Goal: Information Seeking & Learning: Learn about a topic

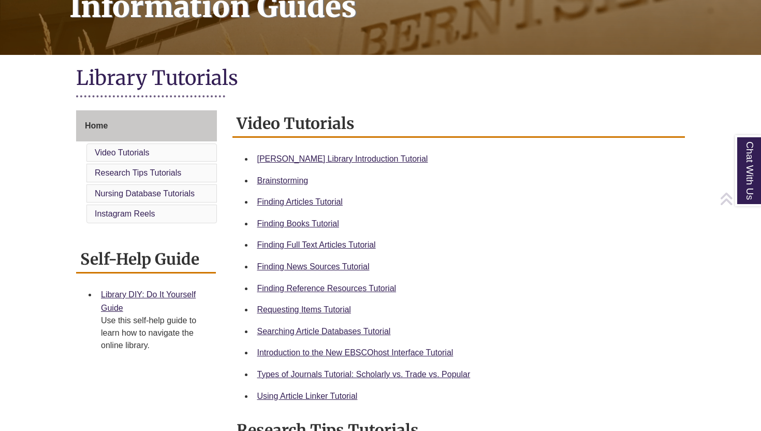
scroll to position [183, 0]
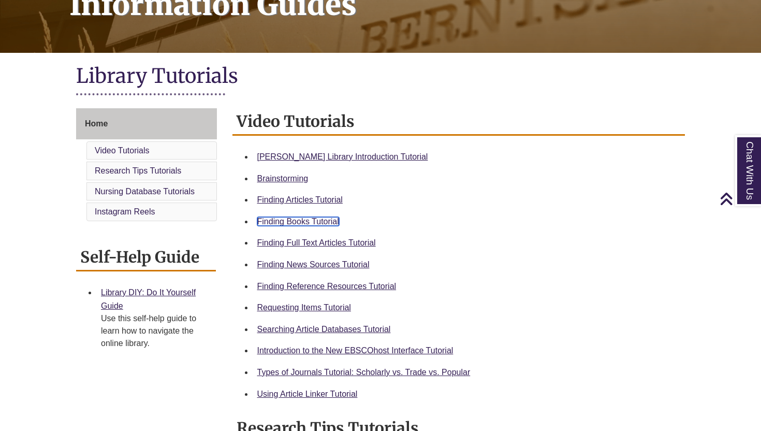
click at [308, 224] on link "Finding Books Tutorial" at bounding box center [298, 221] width 82 height 9
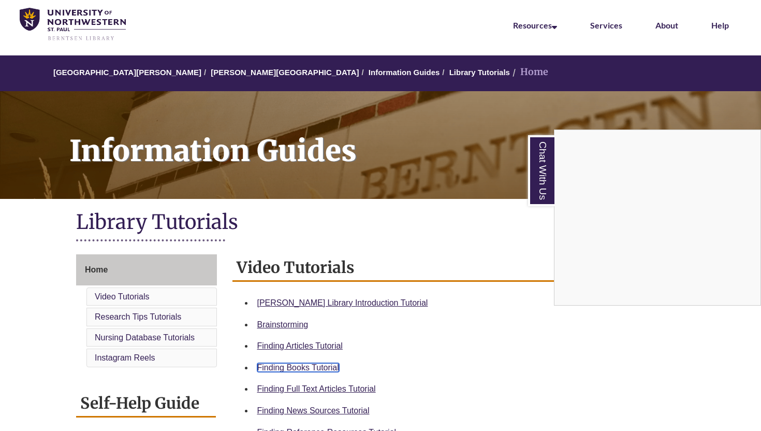
scroll to position [0, 0]
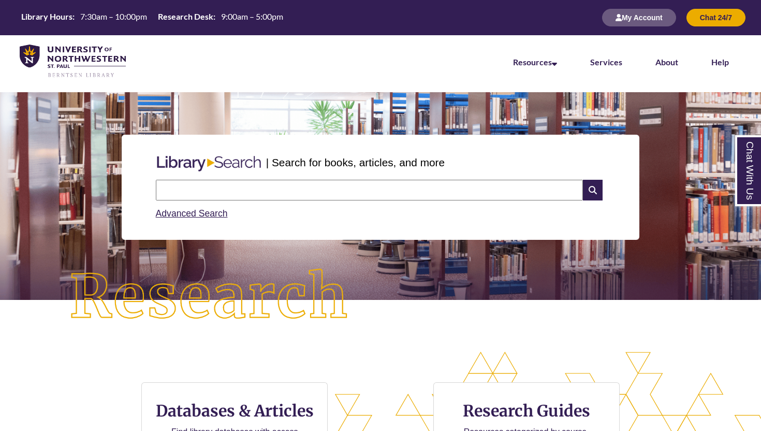
click at [208, 190] on input "text" at bounding box center [369, 190] width 427 height 21
type input "**********"
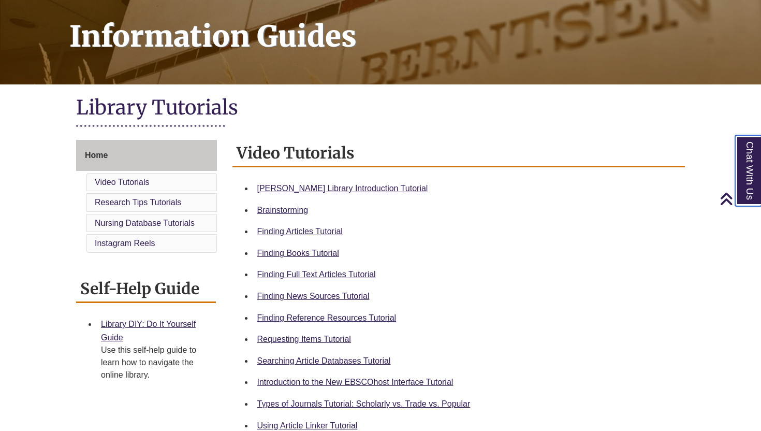
scroll to position [152, 0]
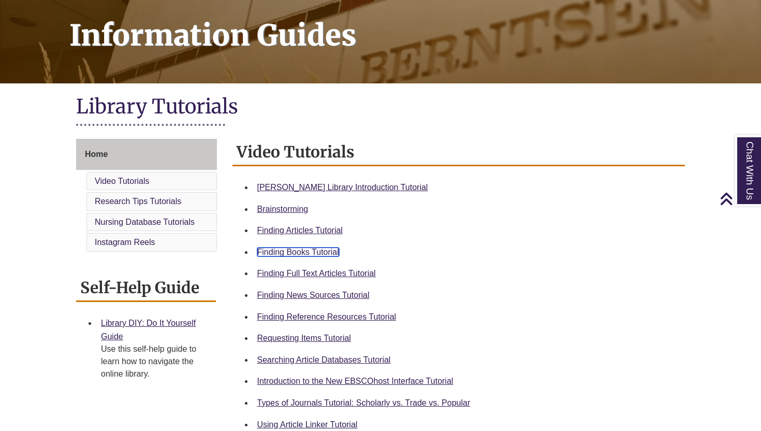
click at [327, 256] on link "Finding Books Tutorial" at bounding box center [298, 251] width 82 height 9
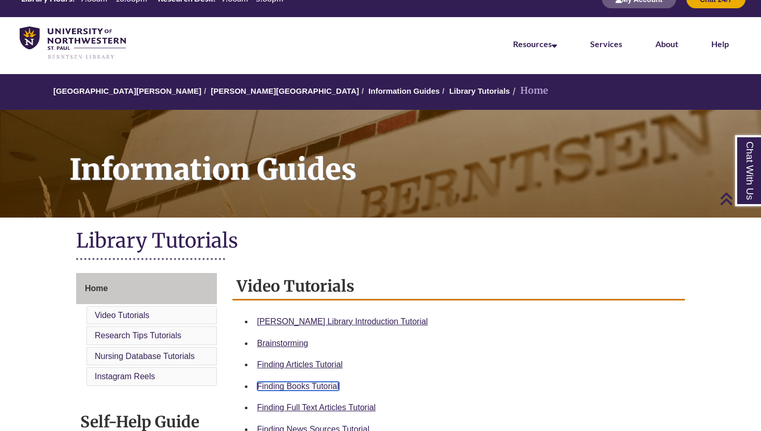
scroll to position [0, 0]
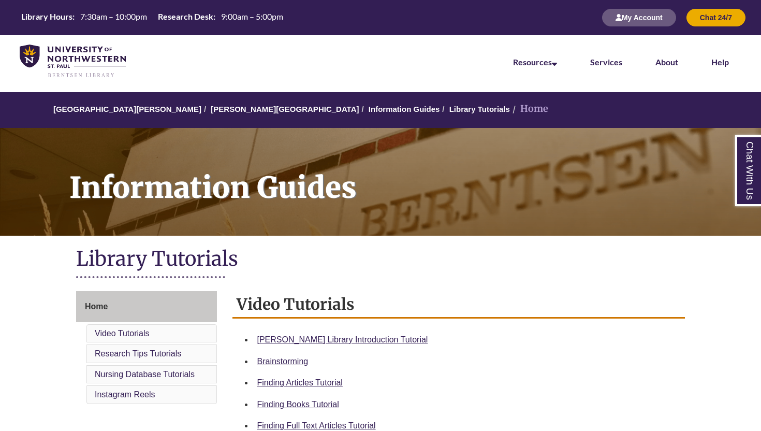
click at [620, 56] on li "Services" at bounding box center [606, 61] width 65 height 52
click at [619, 63] on link "Services" at bounding box center [606, 62] width 32 height 11
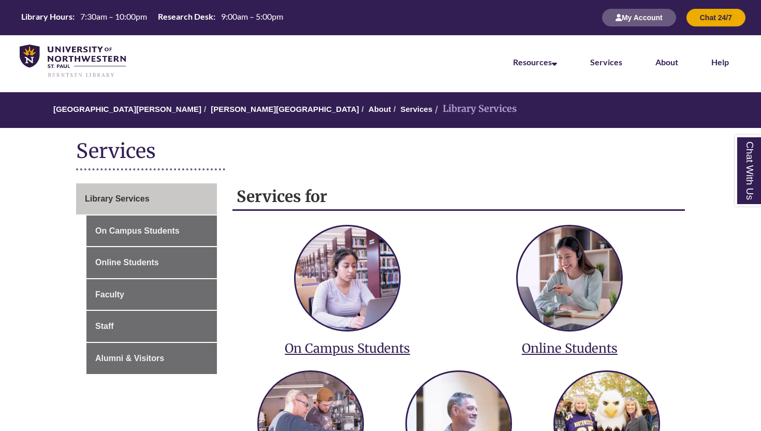
click at [598, 67] on li "Services" at bounding box center [606, 61] width 65 height 52
click at [600, 65] on link "Services" at bounding box center [606, 62] width 32 height 11
click at [594, 62] on link "Services" at bounding box center [606, 62] width 32 height 10
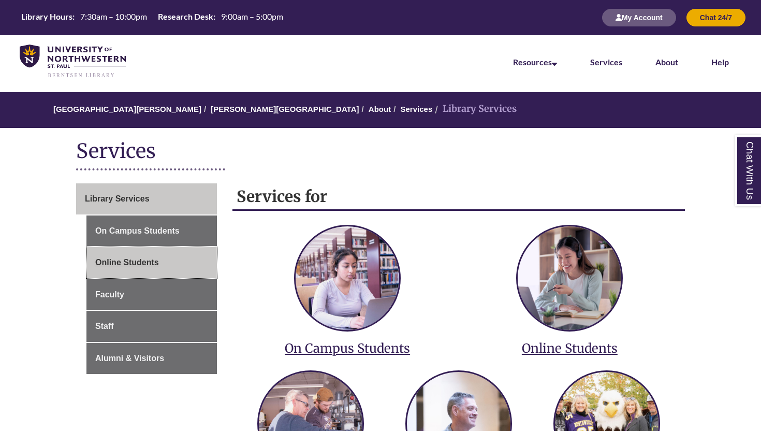
click at [149, 268] on link "Online Students" at bounding box center [151, 262] width 130 height 31
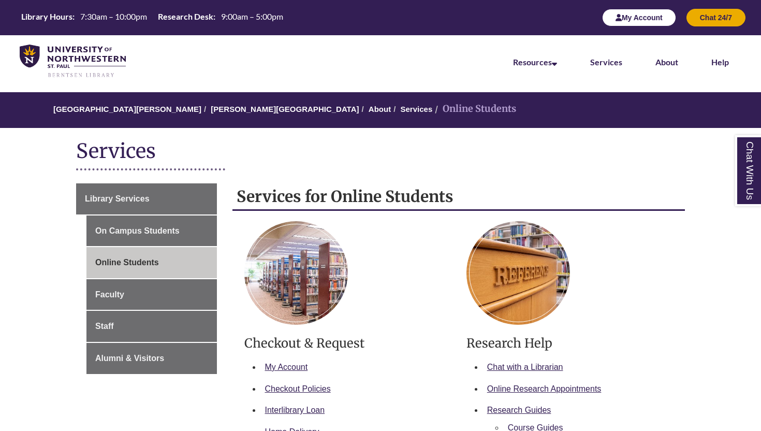
click at [657, 24] on button "My Account" at bounding box center [639, 18] width 74 height 18
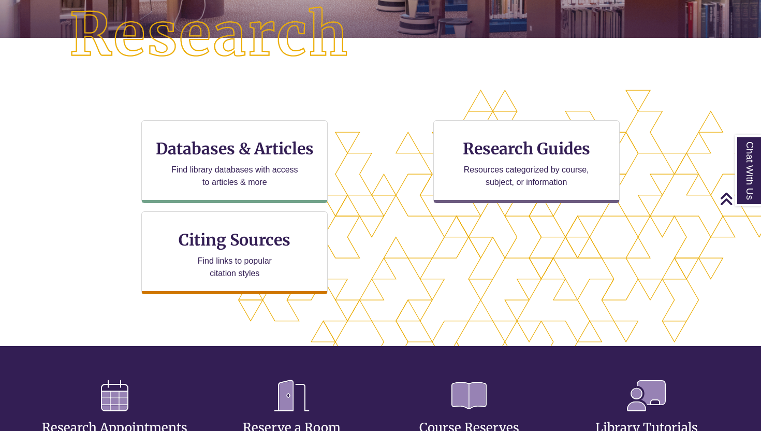
scroll to position [263, 0]
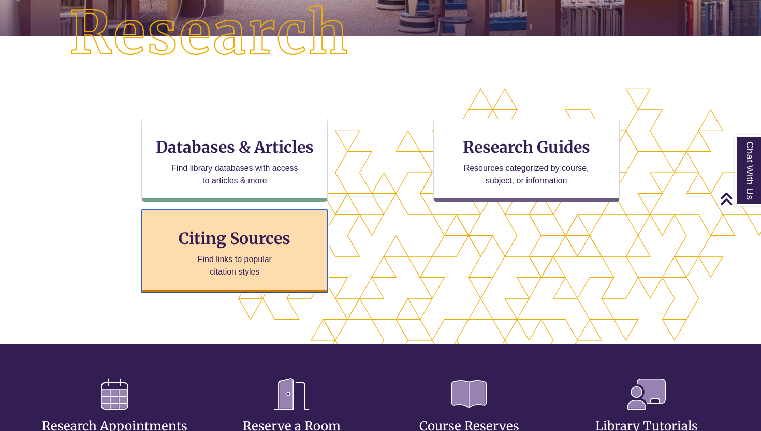
click at [272, 248] on div "Citing Sources Find links to popular citation styles" at bounding box center [234, 251] width 186 height 83
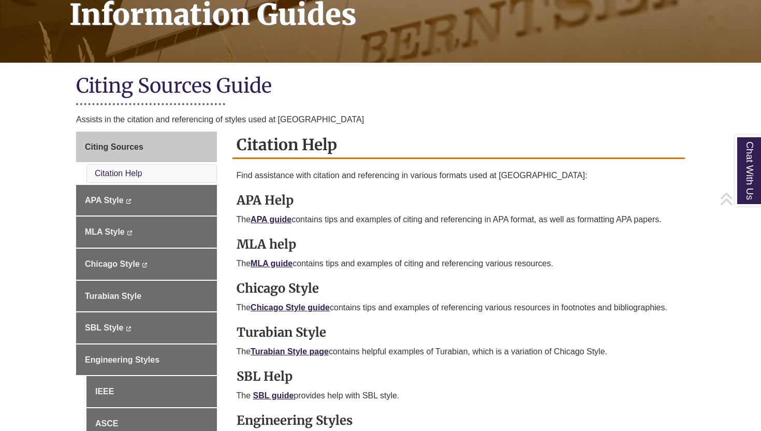
scroll to position [179, 0]
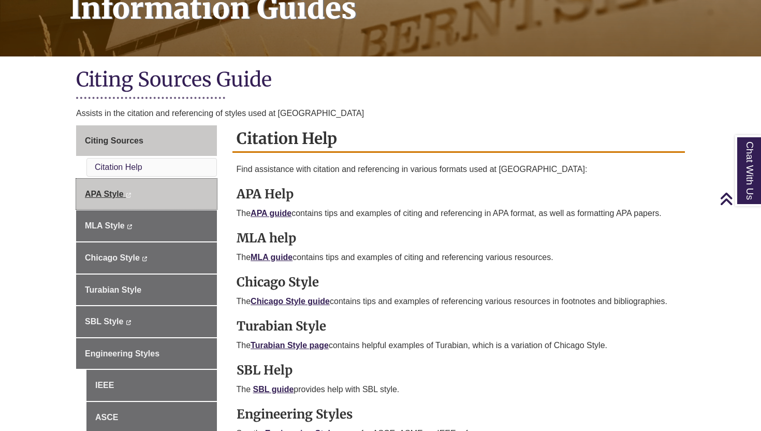
click at [89, 194] on span "APA Style" at bounding box center [104, 193] width 39 height 9
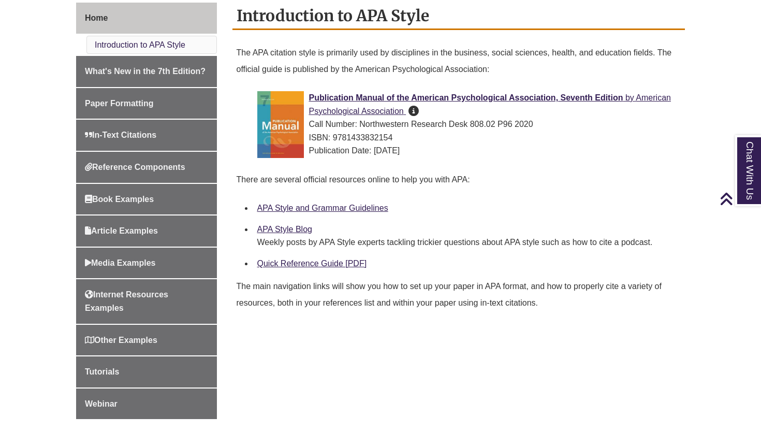
scroll to position [290, 0]
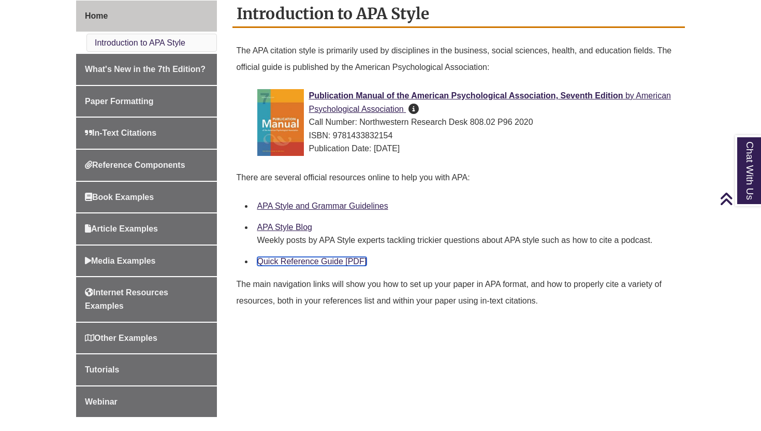
click at [294, 263] on link "Quick Reference Guide [PDF]" at bounding box center [312, 261] width 110 height 9
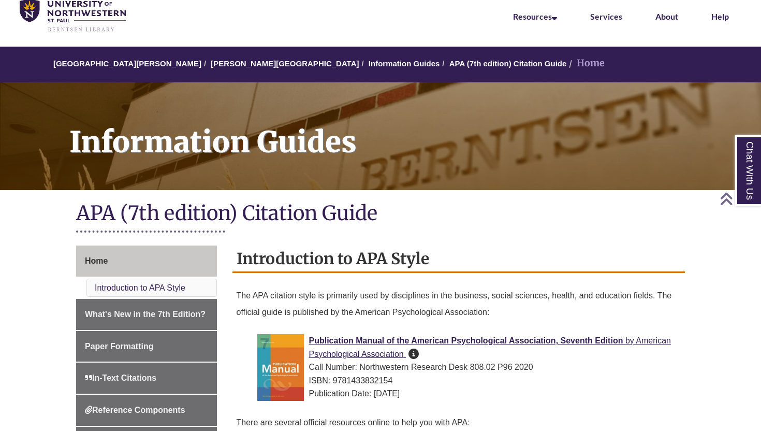
scroll to position [45, 0]
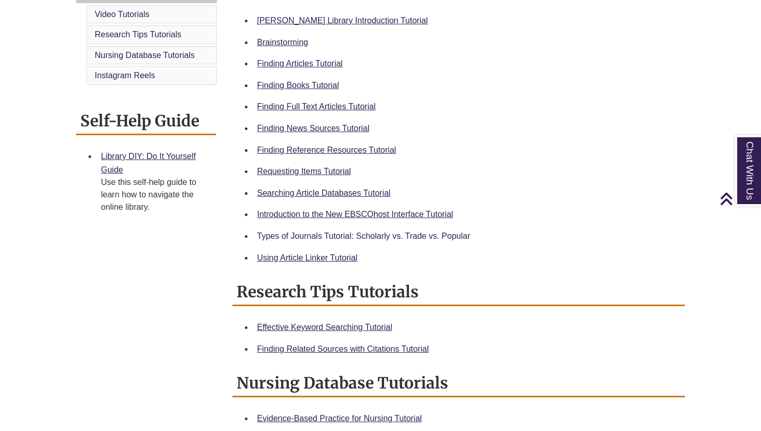
scroll to position [318, 0]
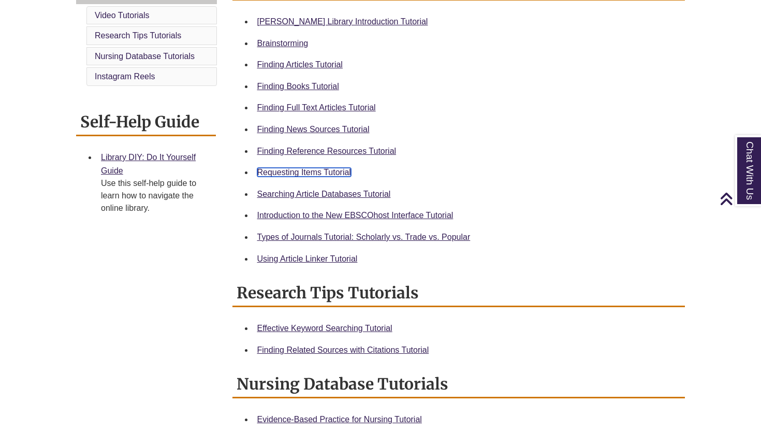
click at [321, 173] on link "Requesting Items Tutorial" at bounding box center [304, 172] width 94 height 9
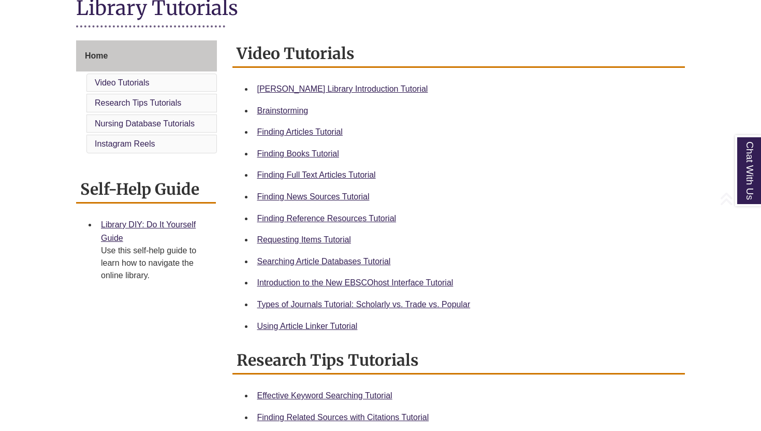
scroll to position [288, 0]
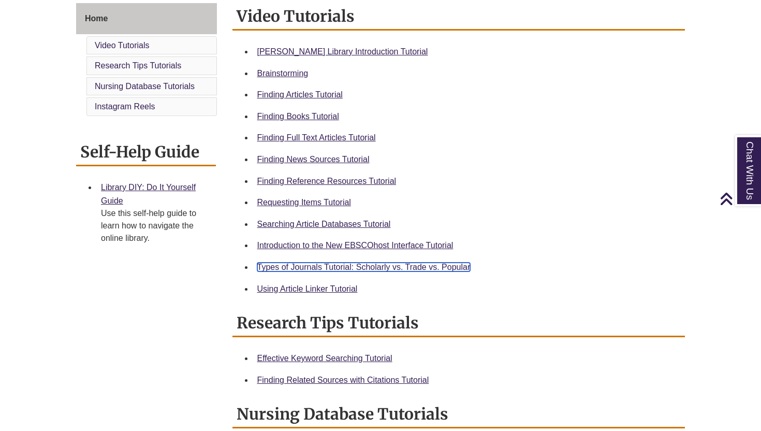
click at [359, 268] on link "Types of Journals Tutorial: Scholarly vs. Trade vs. Popular" at bounding box center [363, 266] width 213 height 9
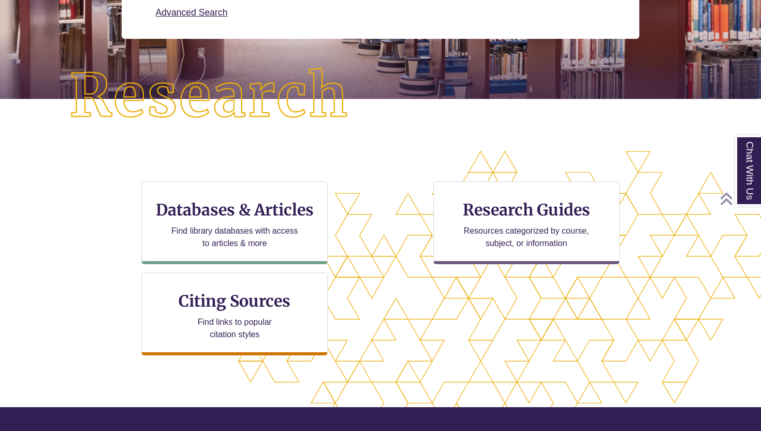
scroll to position [222, 0]
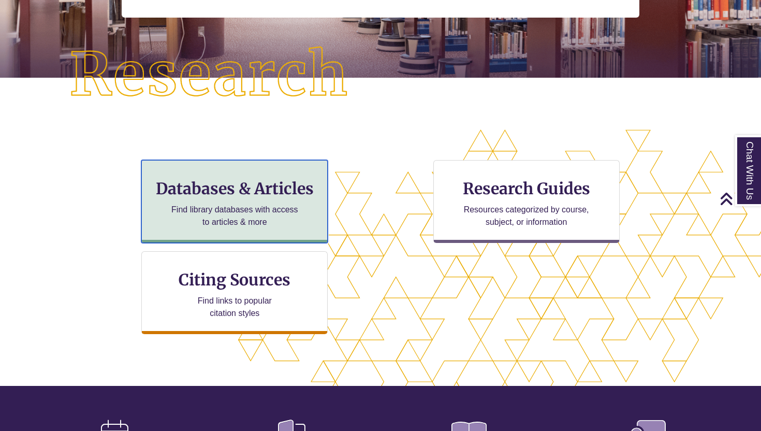
click at [292, 202] on div "Databases & Articles Find library databases with access to articles & more" at bounding box center [234, 201] width 186 height 83
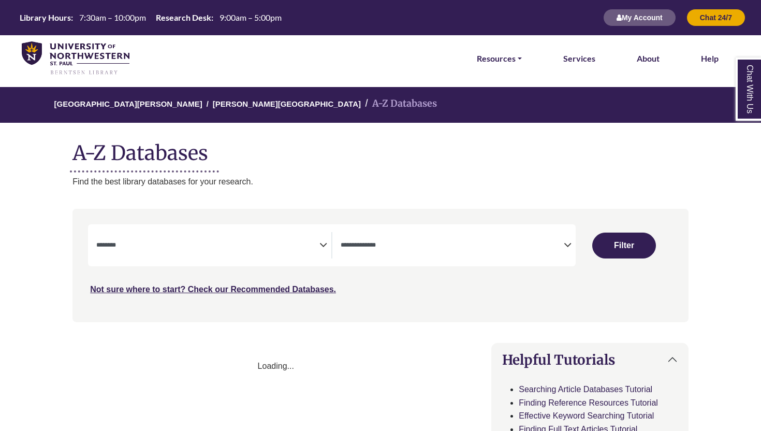
select select "Database Subject Filter"
select select "Database Types Filter"
select select "Database Subject Filter"
select select "Database Types Filter"
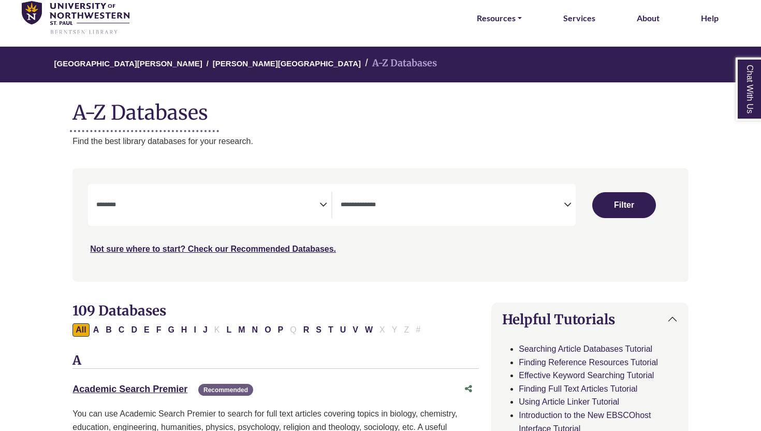
scroll to position [43, 0]
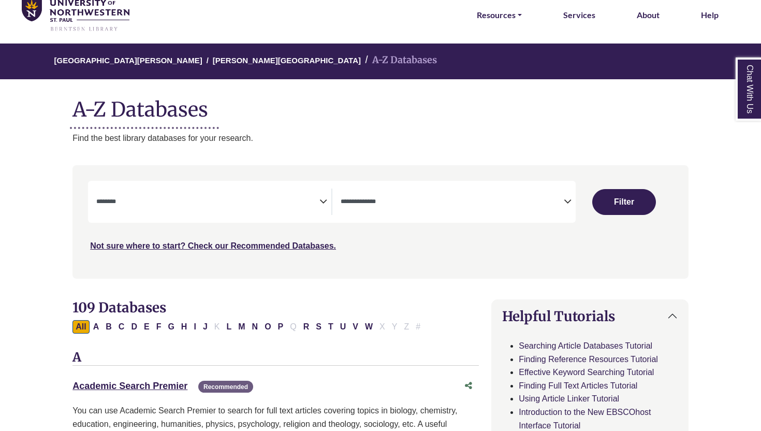
click at [311, 211] on span "Search filters" at bounding box center [207, 201] width 223 height 26
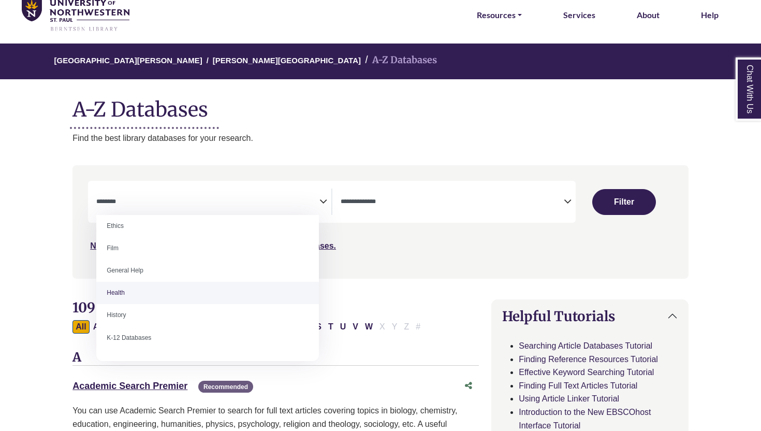
scroll to position [212, 0]
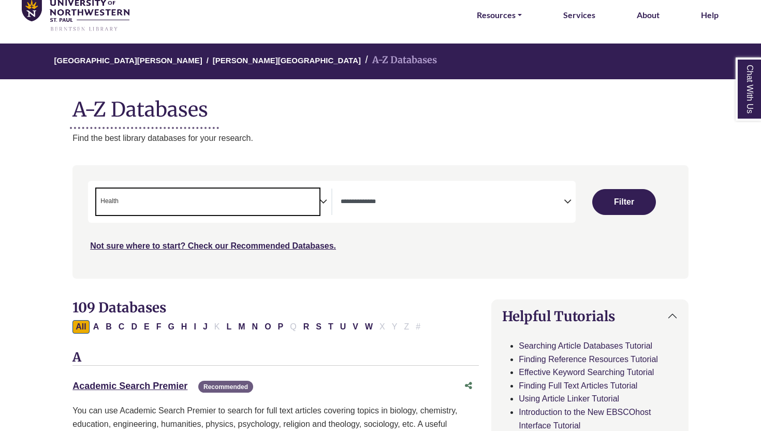
click at [386, 203] on textarea "Search" at bounding box center [452, 202] width 223 height 8
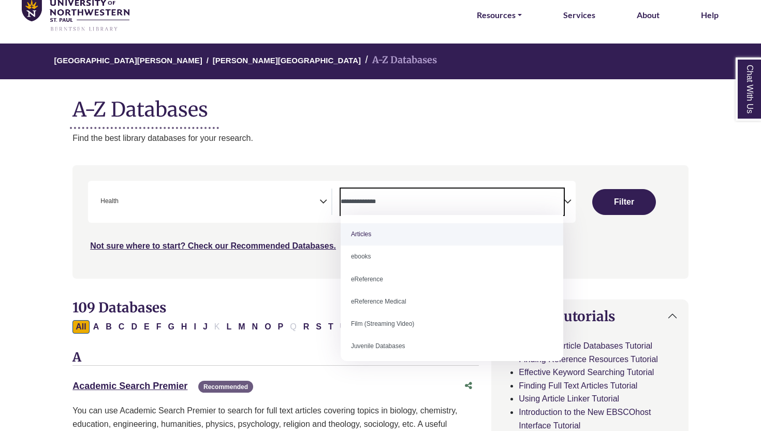
click at [310, 203] on span "× Health" at bounding box center [207, 201] width 223 height 26
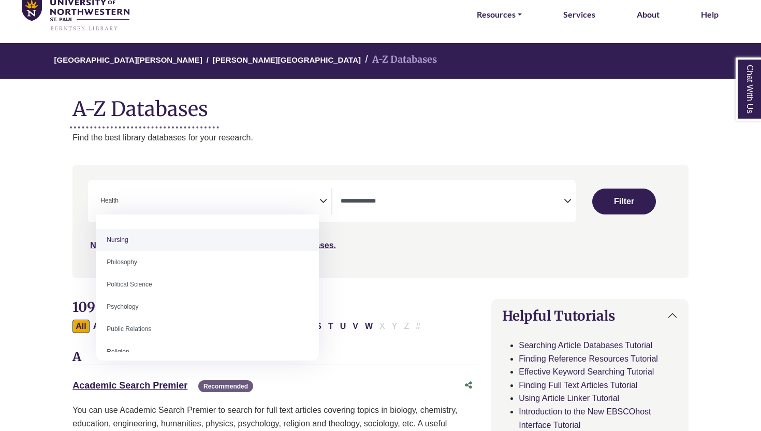
scroll to position [763, 0]
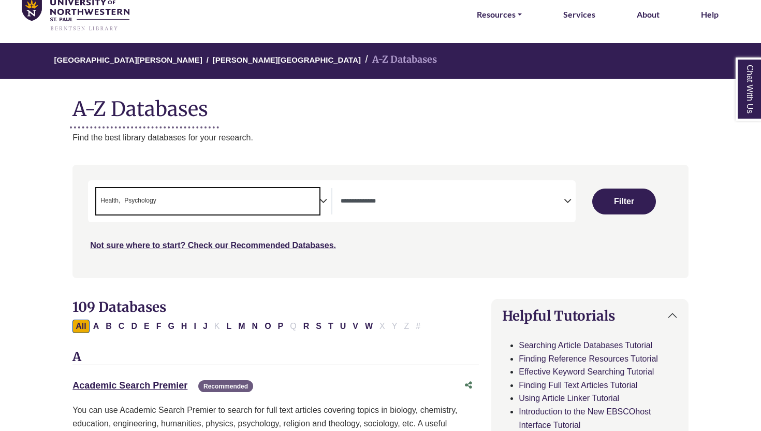
click at [284, 205] on span "× Health × Psychology" at bounding box center [207, 201] width 223 height 26
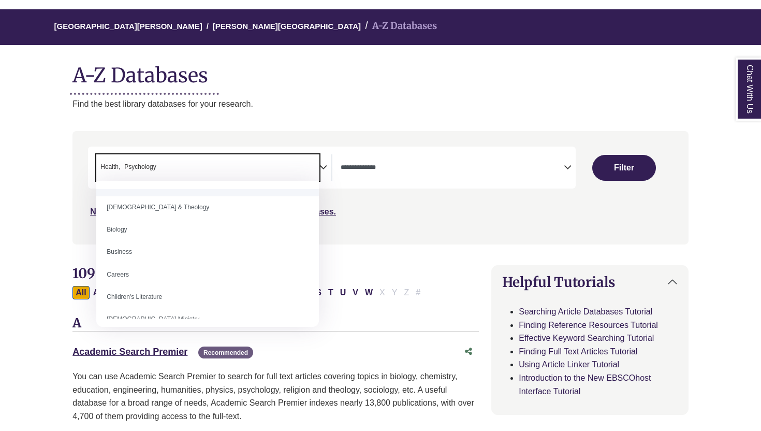
scroll to position [82, 0]
select select "*****"
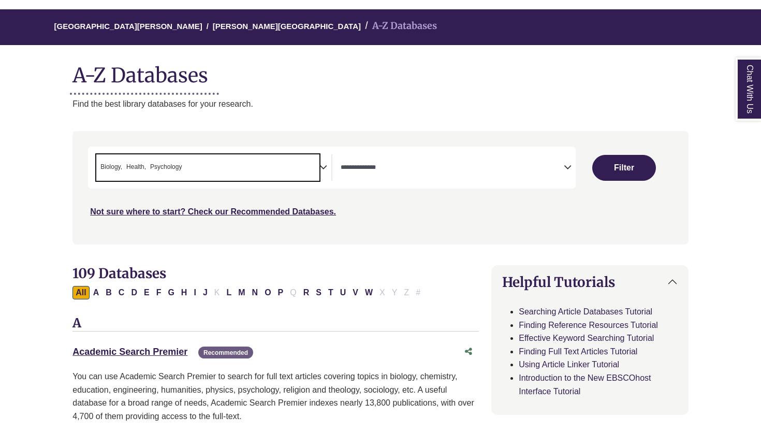
click at [285, 167] on span "× Biology × Health × Psychology" at bounding box center [207, 167] width 223 height 26
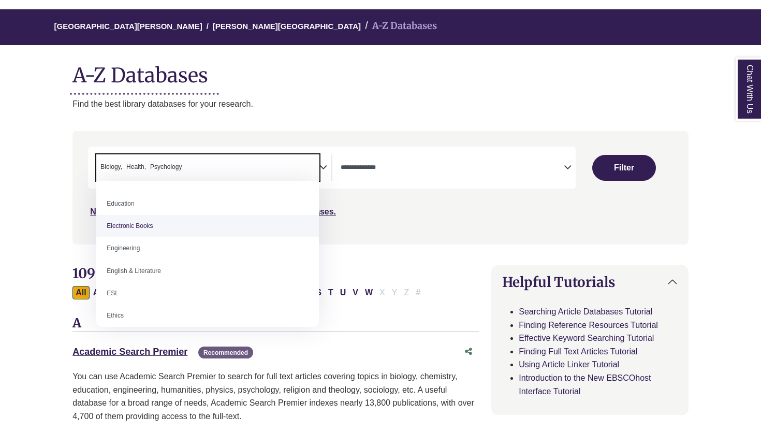
scroll to position [331, 0]
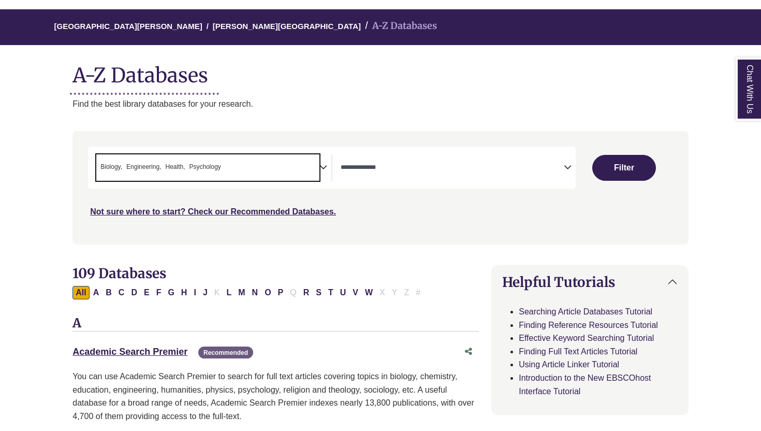
drag, startPoint x: 222, startPoint y: 165, endPoint x: 193, endPoint y: 165, distance: 29.5
click at [193, 165] on ul "× Biology × Engineering × Health × Psychology" at bounding box center [159, 166] width 127 height 9
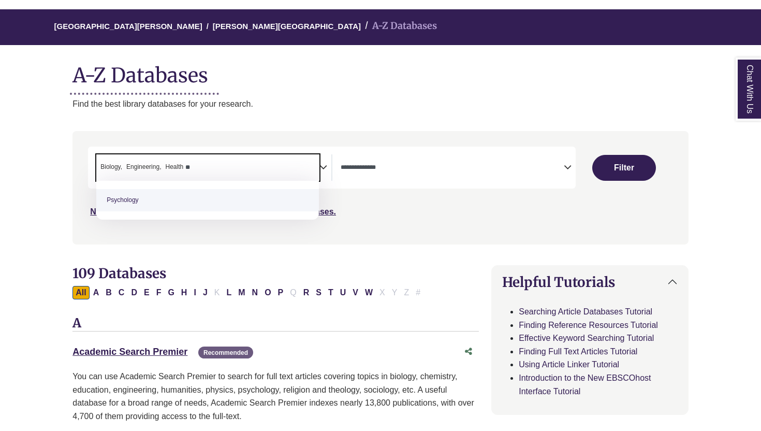
type textarea "*"
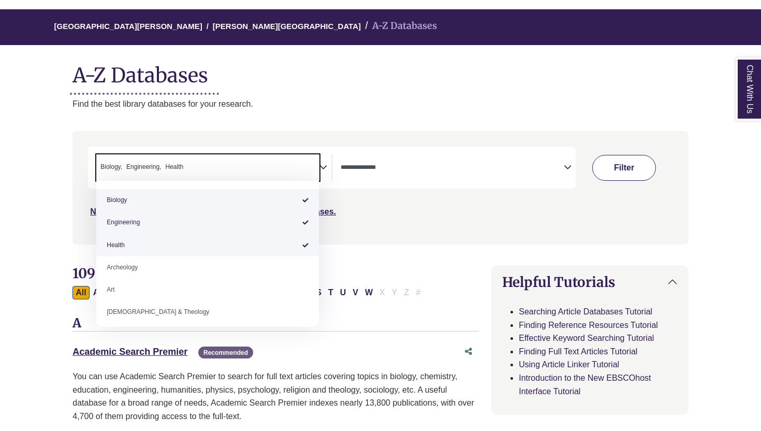
click at [617, 171] on button "Filter" at bounding box center [624, 168] width 64 height 26
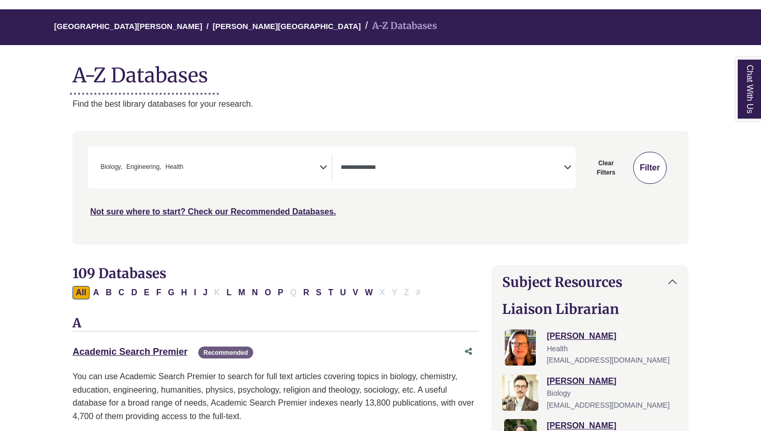
select select "Database Types Filter"
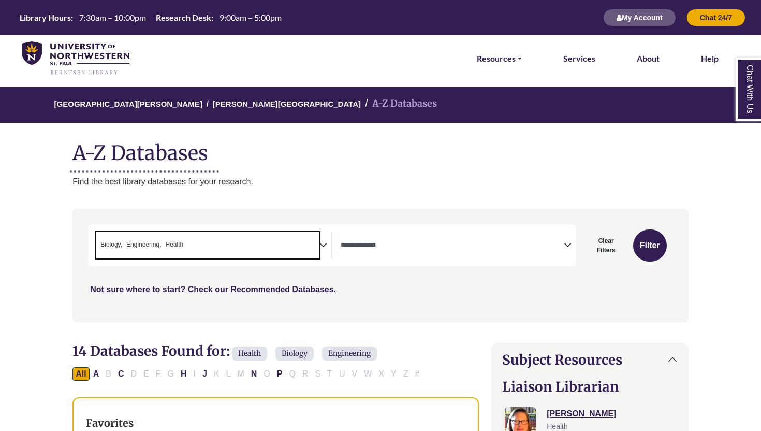
drag, startPoint x: 203, startPoint y: 245, endPoint x: 113, endPoint y: 243, distance: 89.6
click at [113, 243] on span "× Biology × Engineering × Health" at bounding box center [207, 245] width 223 height 26
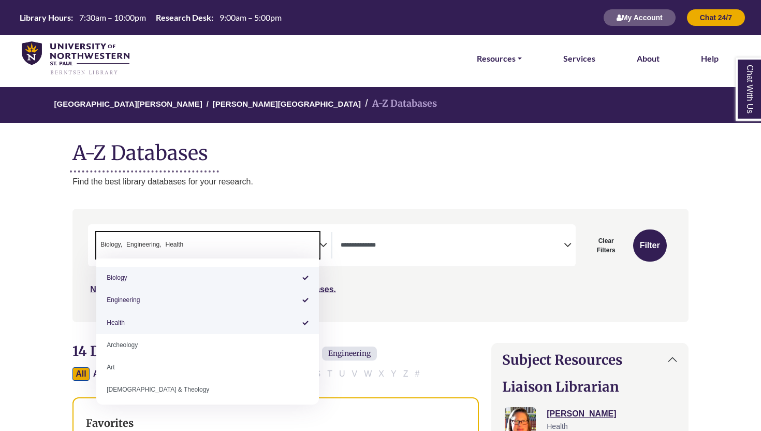
drag, startPoint x: 101, startPoint y: 242, endPoint x: 203, endPoint y: 238, distance: 102.6
click at [204, 239] on span "× Biology × Engineering × Health" at bounding box center [207, 245] width 223 height 26
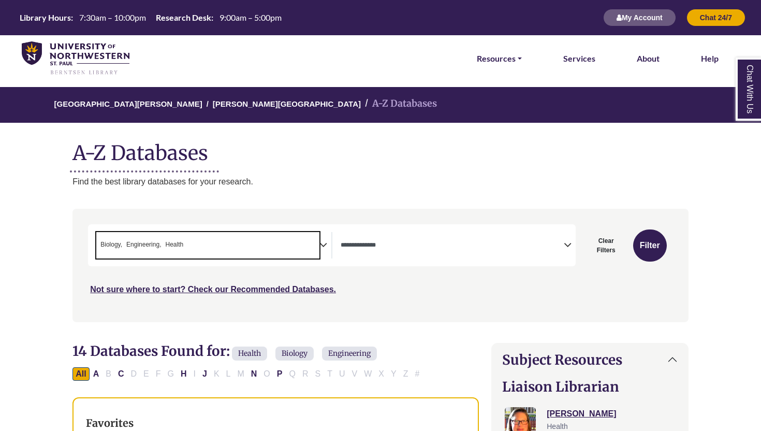
drag, startPoint x: 196, startPoint y: 243, endPoint x: 84, endPoint y: 242, distance: 112.3
click at [84, 242] on div "Search filters" at bounding box center [381, 265] width 604 height 105
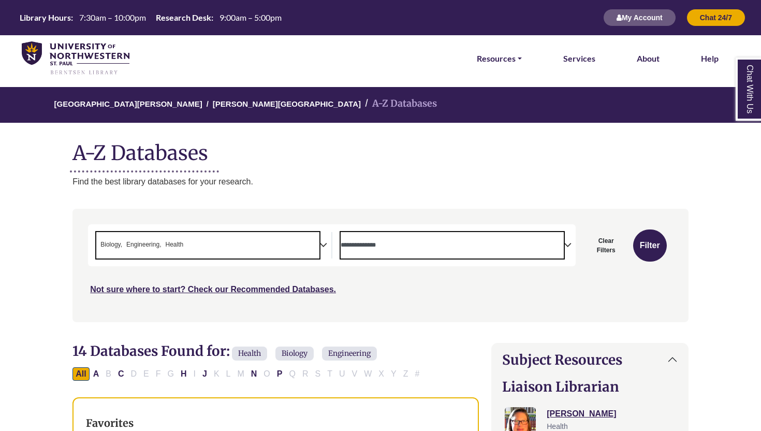
click at [428, 250] on span "Search filters" at bounding box center [452, 245] width 223 height 26
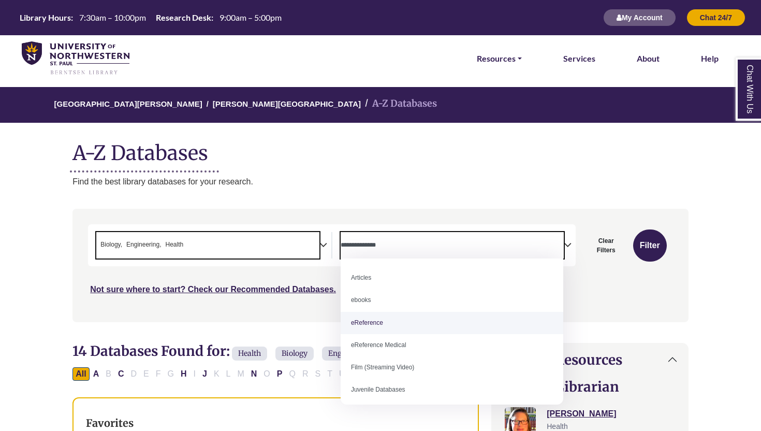
scroll to position [71, 0]
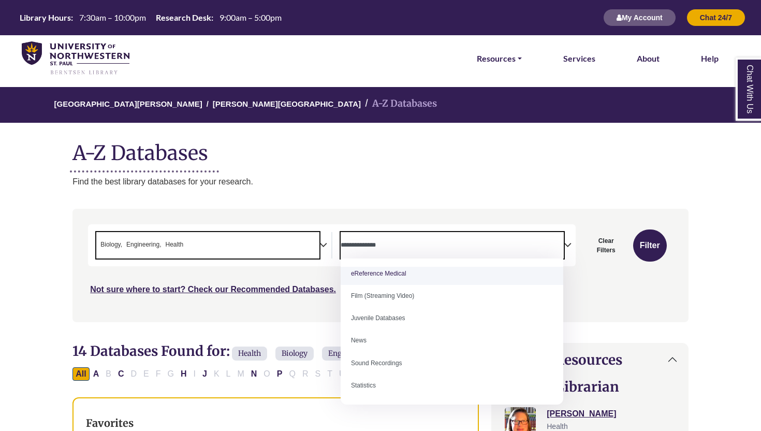
click at [594, 274] on div "***" at bounding box center [380, 259] width 585 height 71
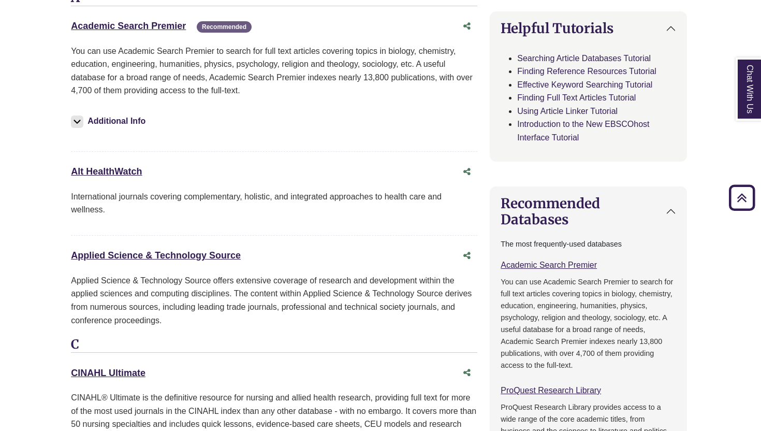
scroll to position [663, 2]
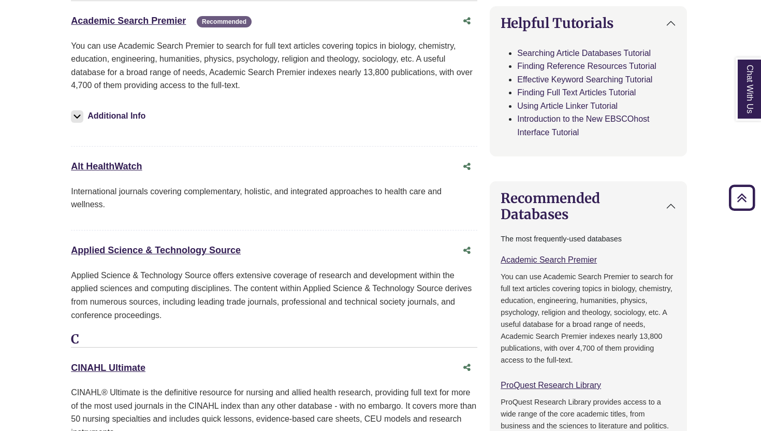
drag, startPoint x: 65, startPoint y: 167, endPoint x: 163, endPoint y: 166, distance: 98.4
copy link "Alt HealthWatch"
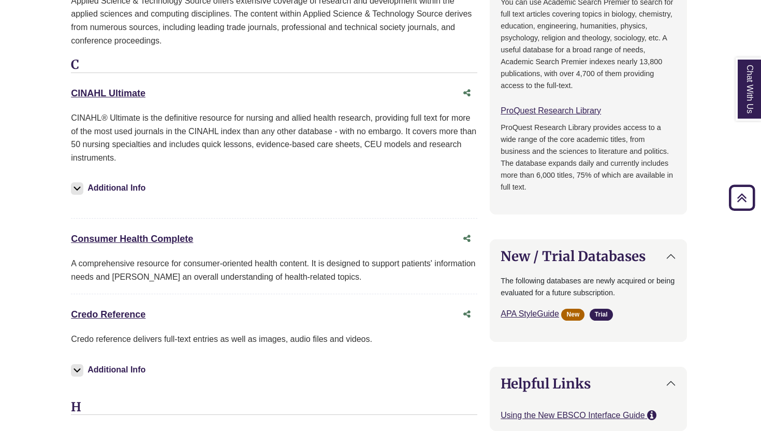
scroll to position [928, 2]
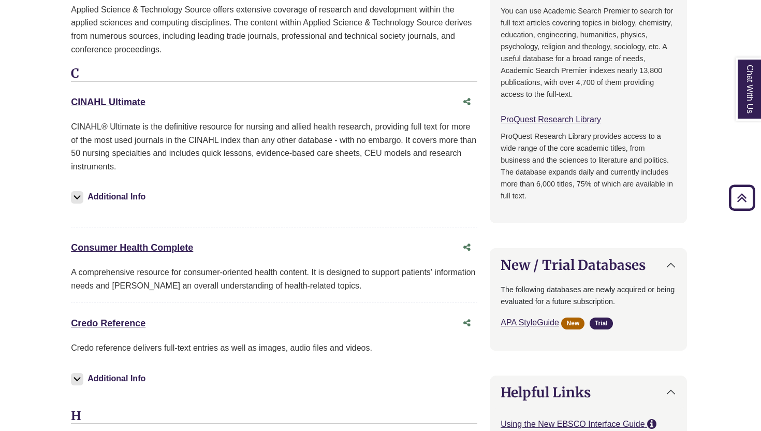
drag, startPoint x: 159, startPoint y: 105, endPoint x: 67, endPoint y: 100, distance: 92.8
click at [67, 99] on div "14 Databases Found for: Health Biology Engineering Edit Filters Clear Filters/B…" at bounding box center [274, 241] width 419 height 1653
copy link "CINAHL Ultimate"
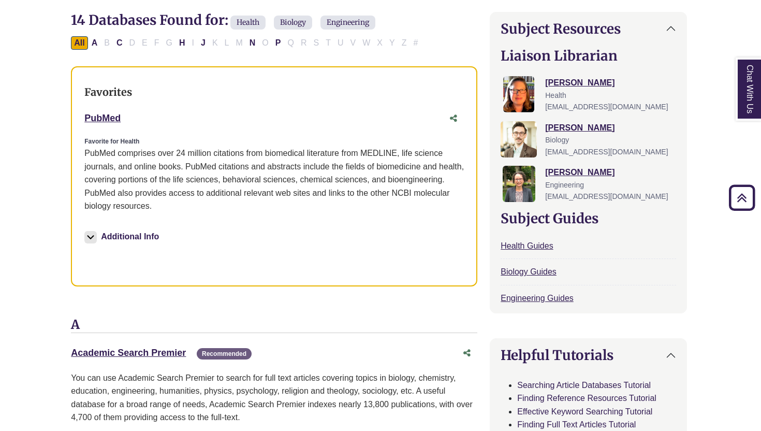
scroll to position [330, 2]
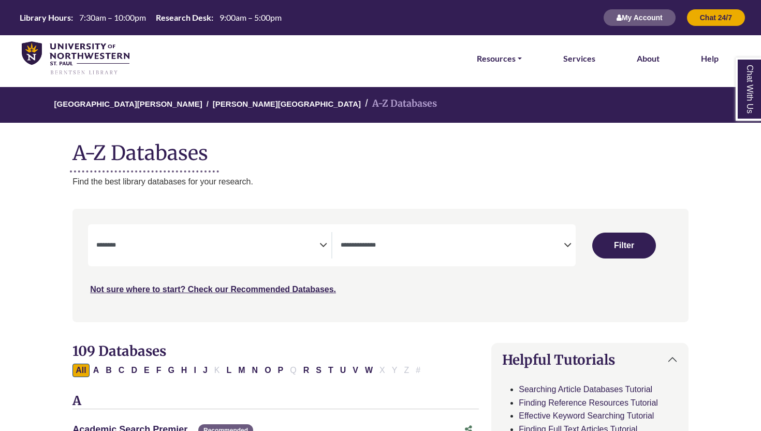
select select "Database Subject Filter"
select select "Database Types Filter"
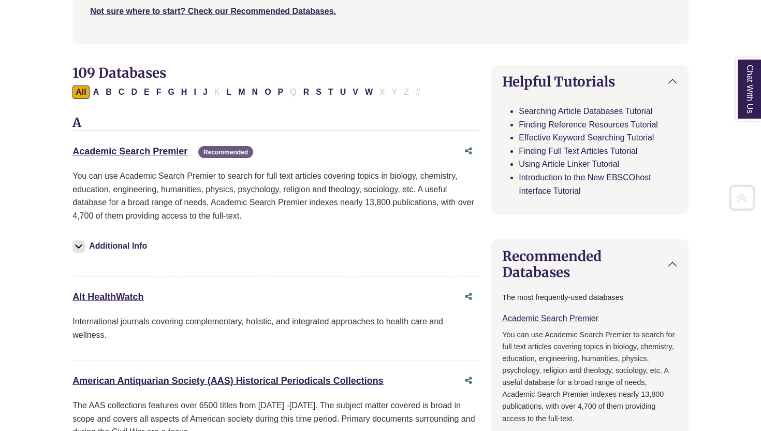
scroll to position [312, 0]
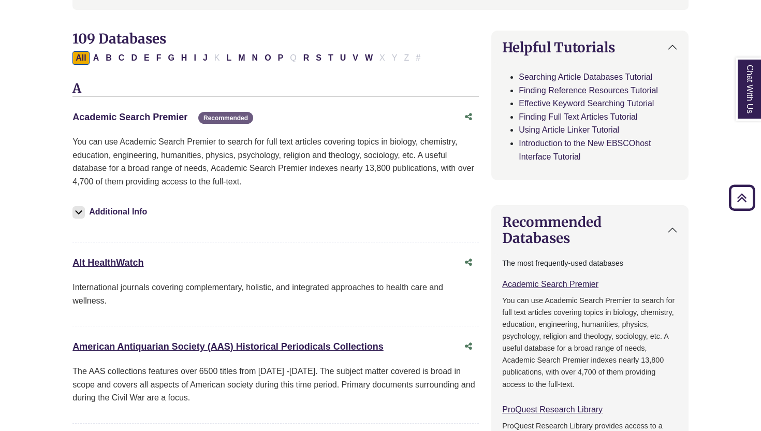
click at [163, 117] on link "Academic Search Premier This link opens in a new window" at bounding box center [129, 117] width 115 height 10
click at [117, 114] on link "Academic Search Premier This link opens in a new window" at bounding box center [129, 117] width 115 height 10
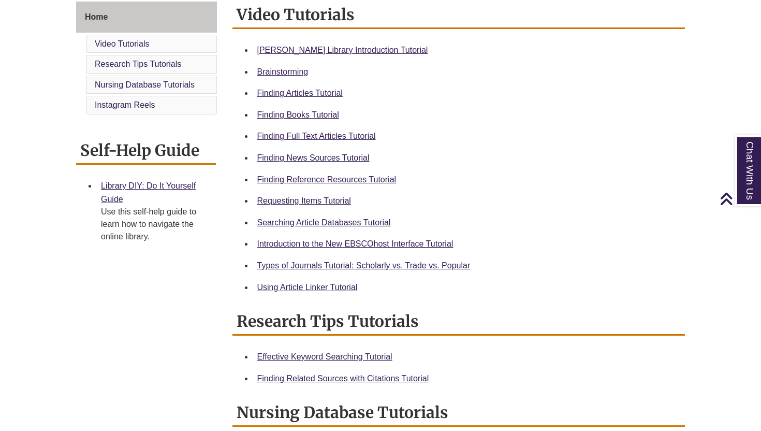
scroll to position [288, 0]
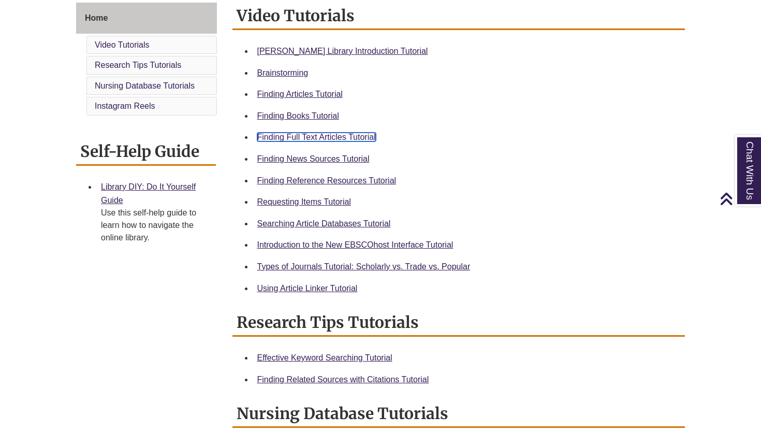
click at [280, 141] on link "Finding Full Text Articles Tutorial" at bounding box center [316, 137] width 119 height 9
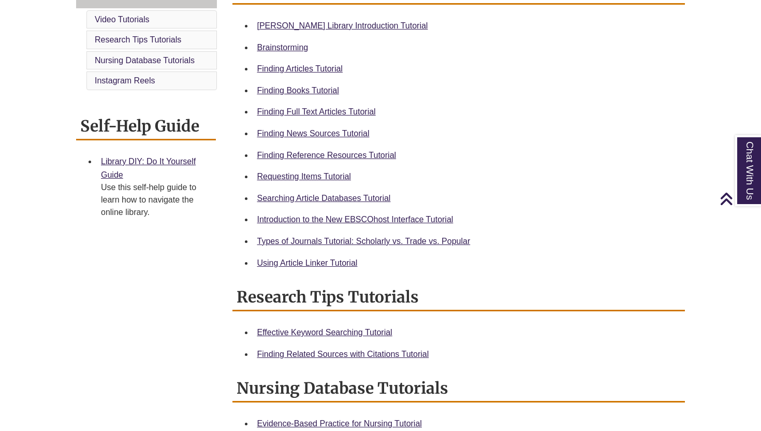
scroll to position [312, 0]
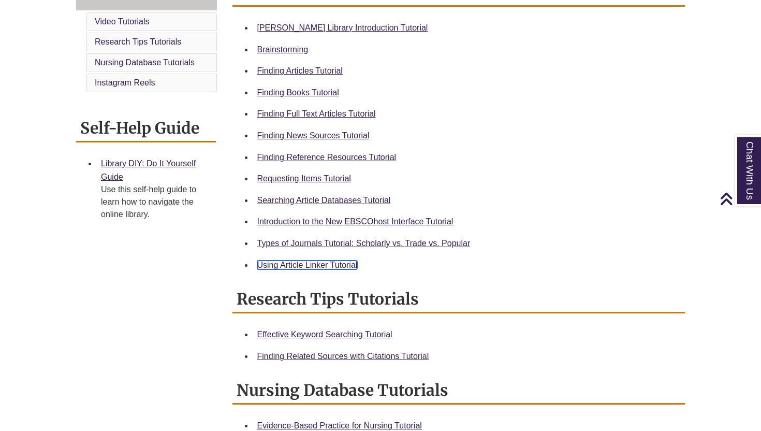
click at [317, 267] on link "Using Article Linker Tutorial" at bounding box center [307, 264] width 100 height 9
